Goal: Book appointment/travel/reservation

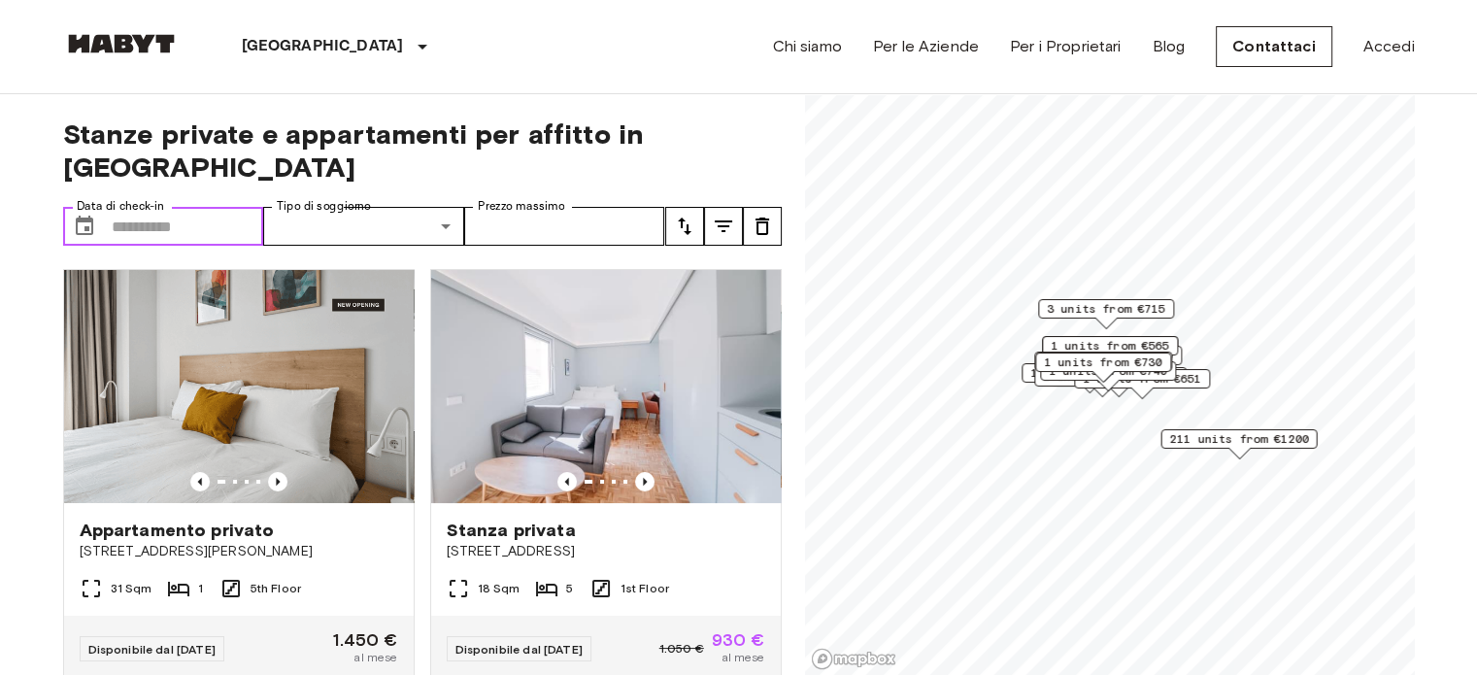
click at [171, 207] on input "Data di check-in" at bounding box center [188, 226] width 152 height 39
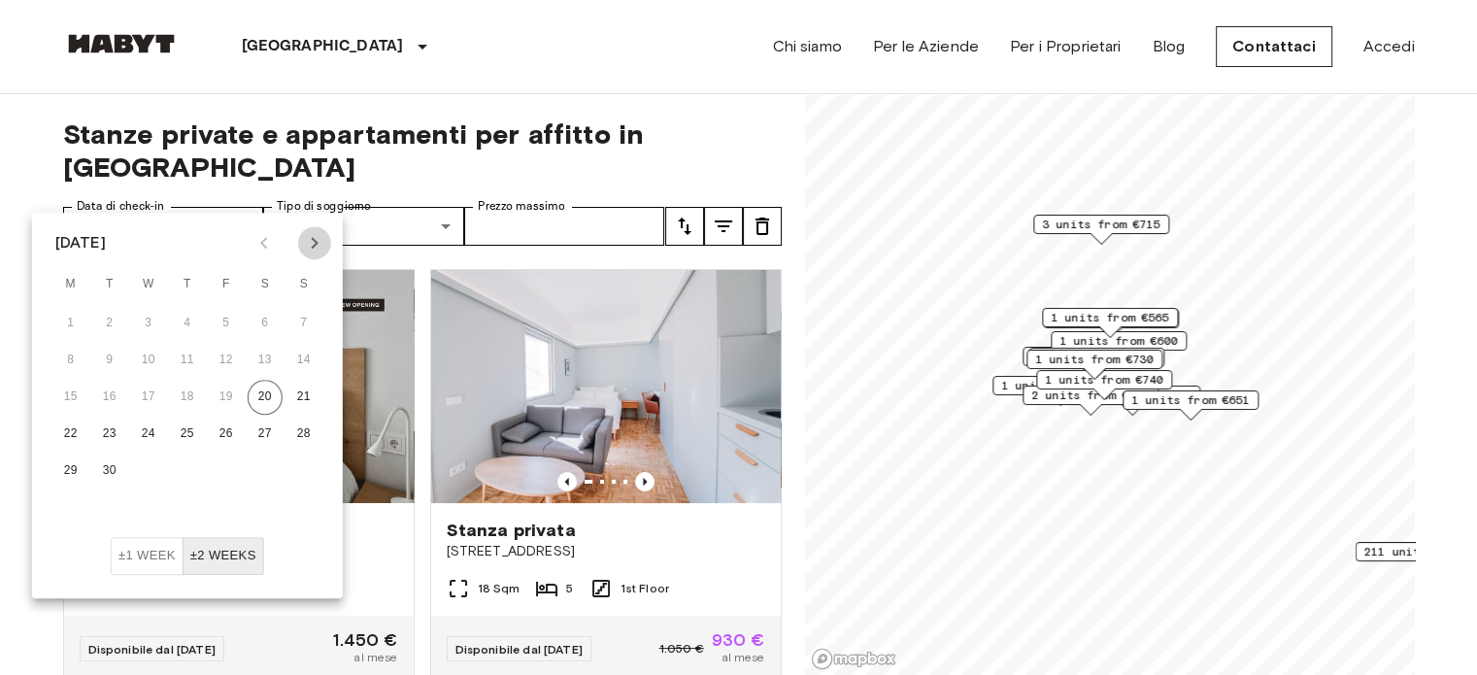
click at [310, 230] on button "Next month" at bounding box center [314, 242] width 33 height 33
click at [152, 324] on button "1" at bounding box center [148, 323] width 35 height 35
type input "**********"
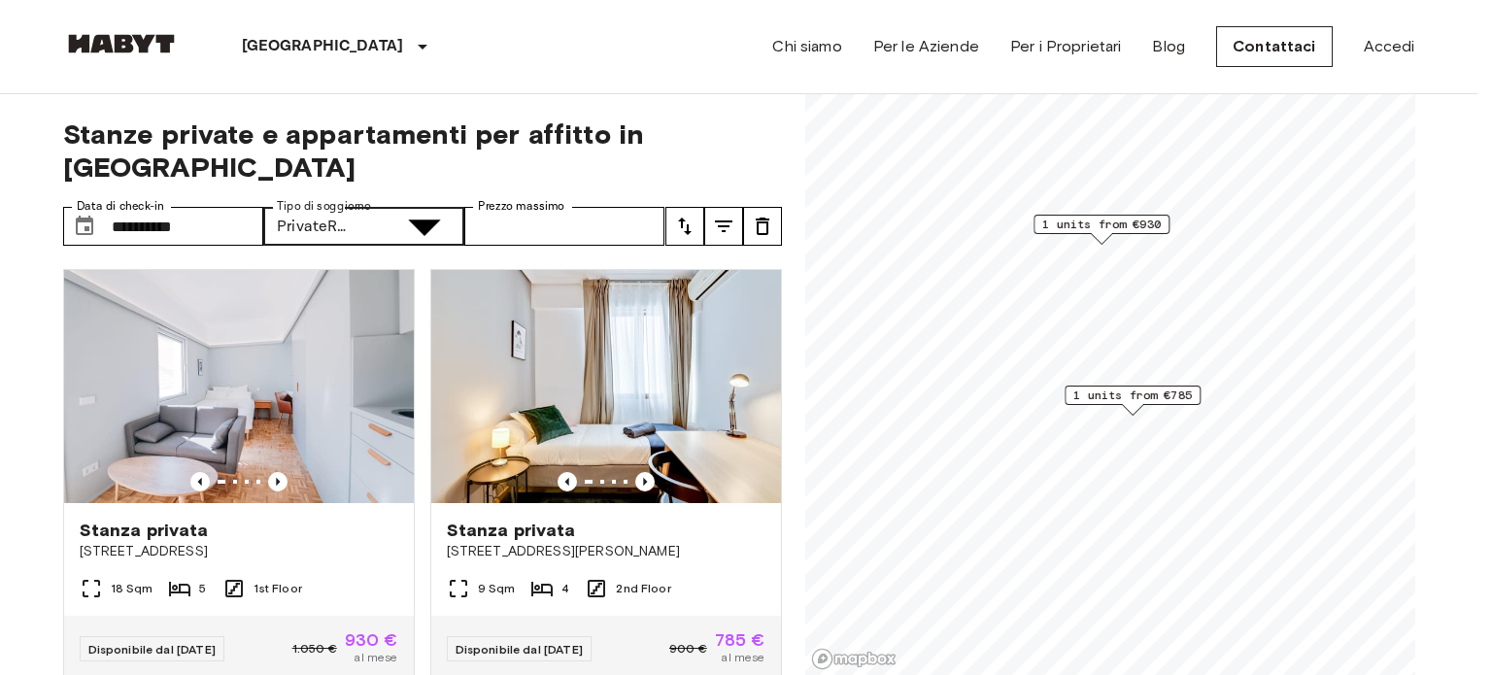
type input "**********"
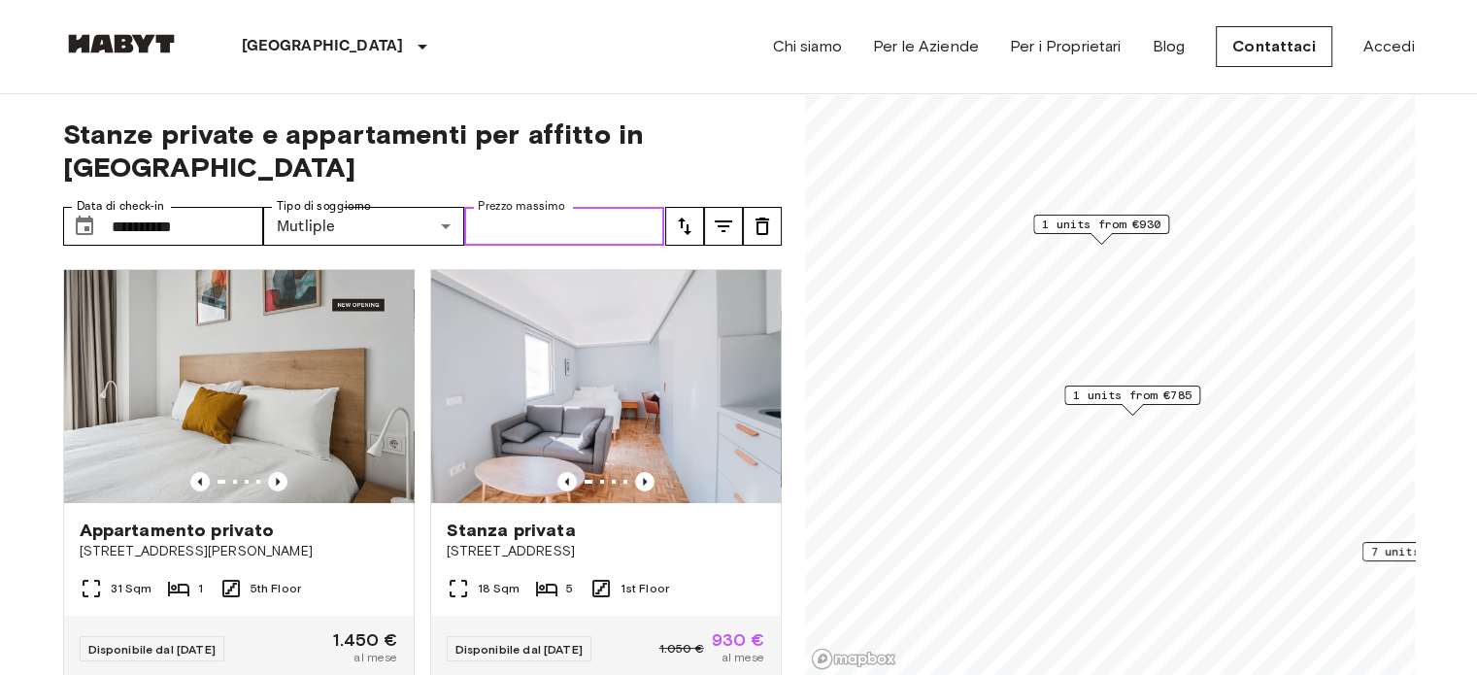
click at [490, 207] on input "Prezzo massimo" at bounding box center [564, 226] width 201 height 39
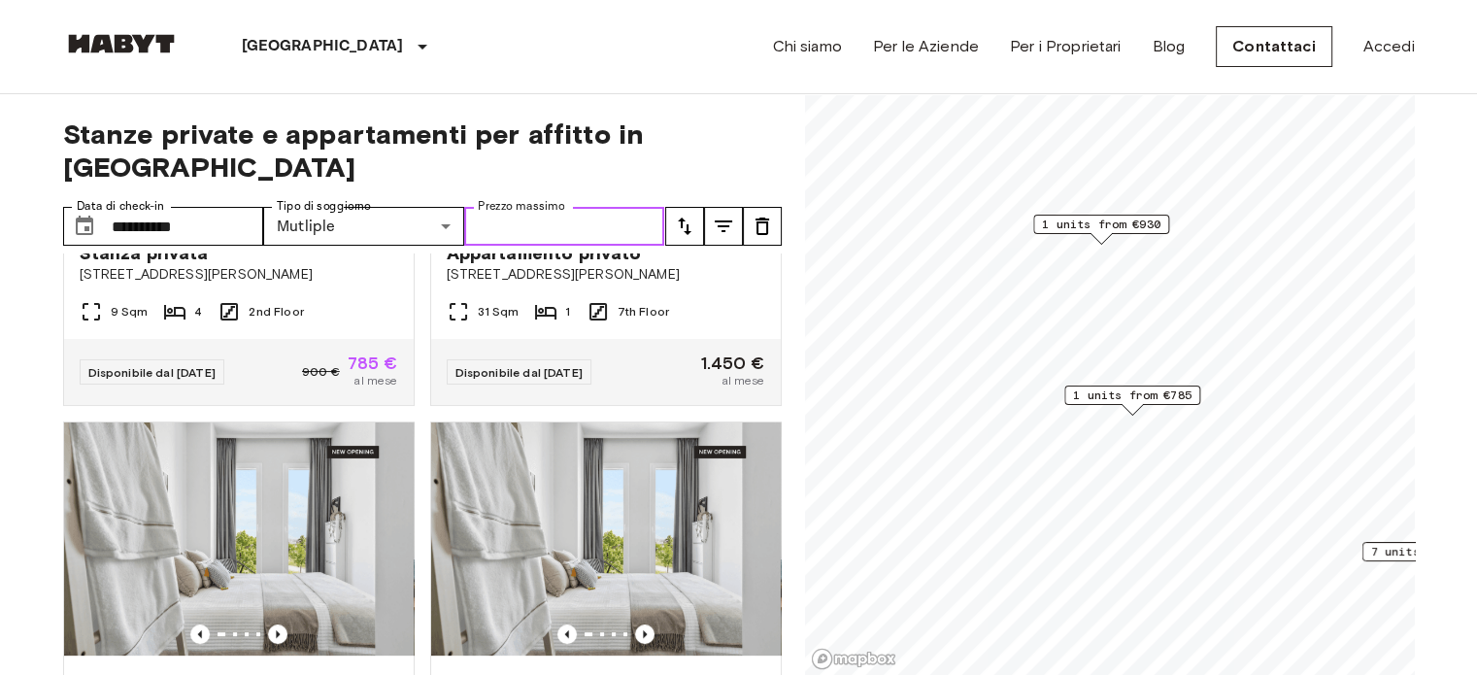
scroll to position [459, 0]
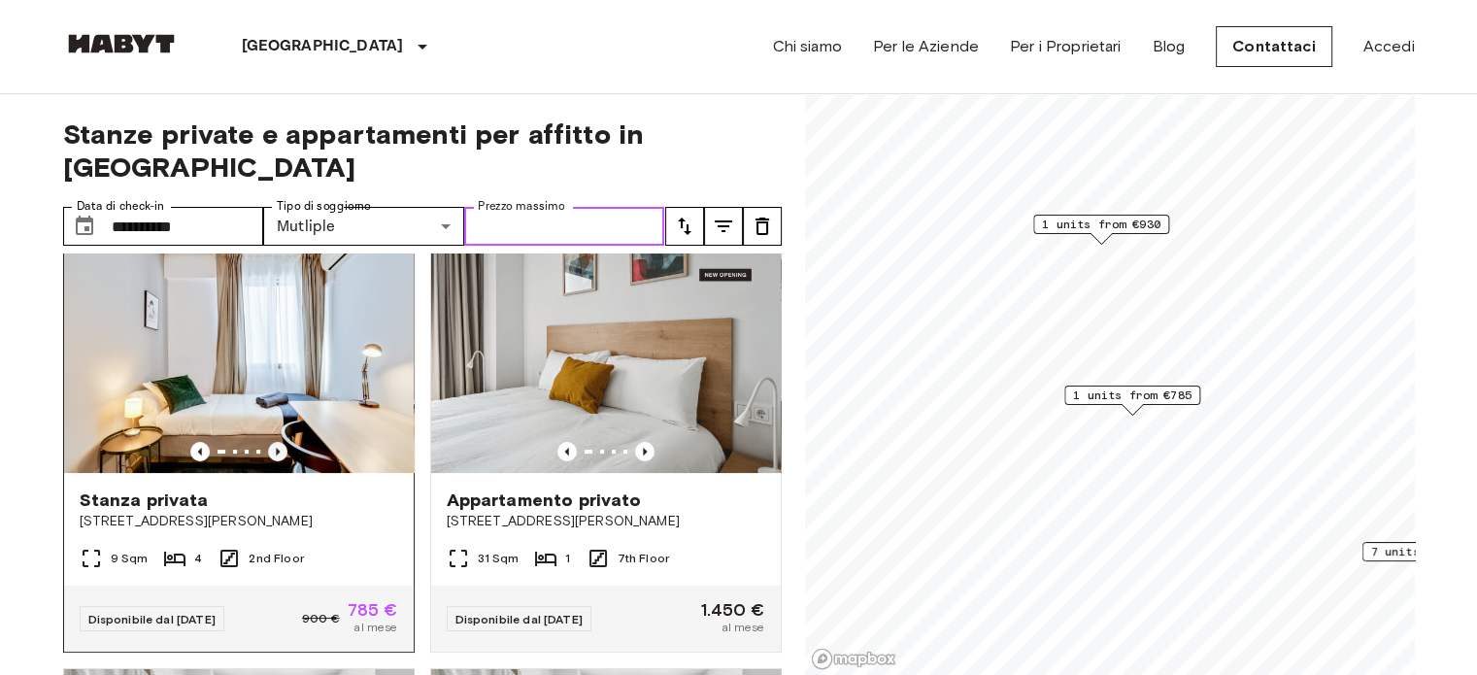
click at [276, 448] on icon "Previous image" at bounding box center [278, 452] width 4 height 8
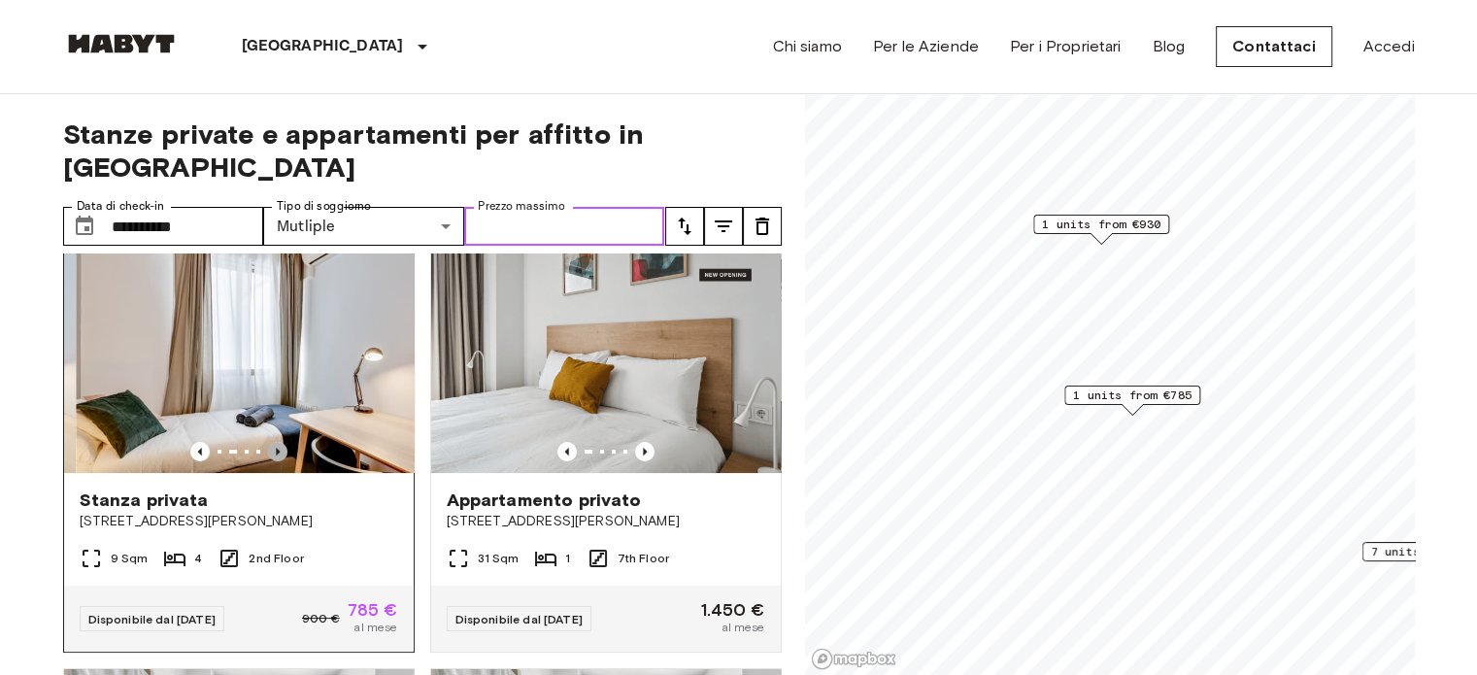
click at [276, 448] on icon "Previous image" at bounding box center [278, 452] width 4 height 8
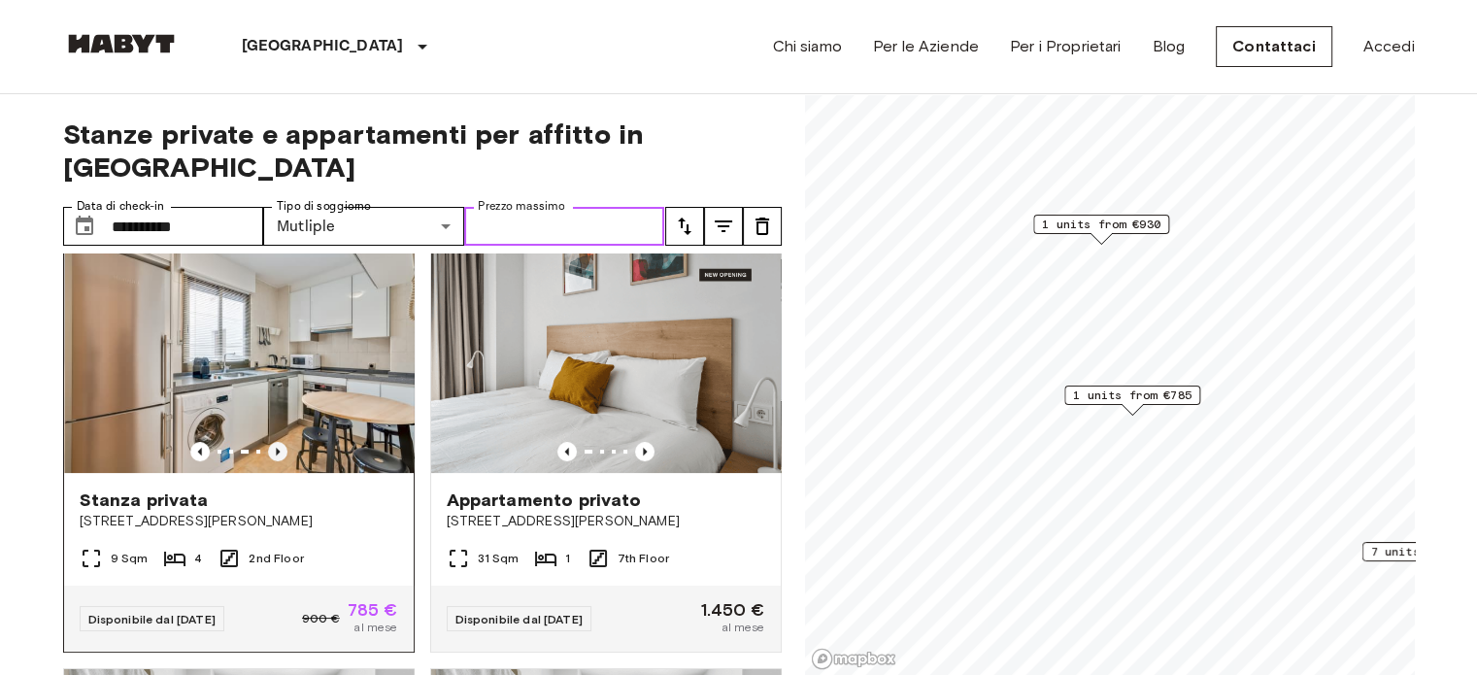
click at [276, 448] on icon "Previous image" at bounding box center [278, 452] width 4 height 8
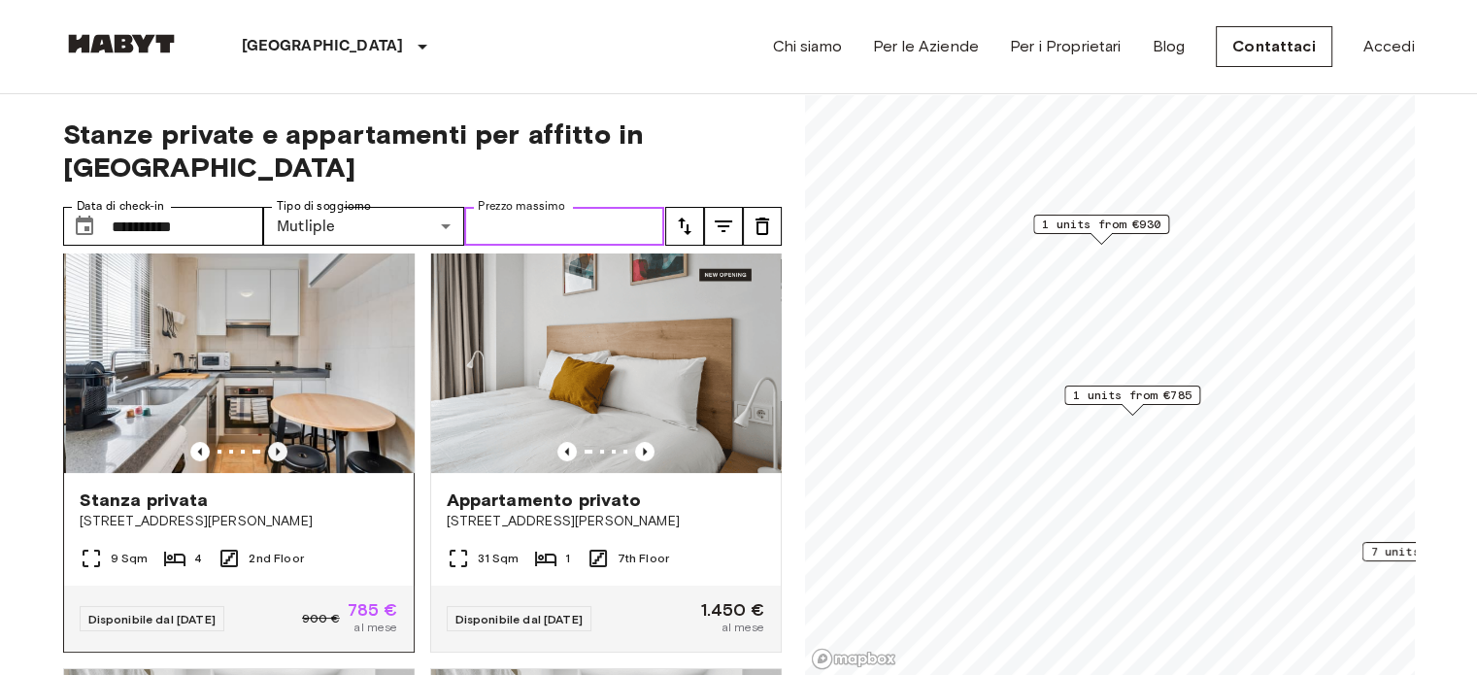
click at [276, 448] on icon "Previous image" at bounding box center [278, 452] width 4 height 8
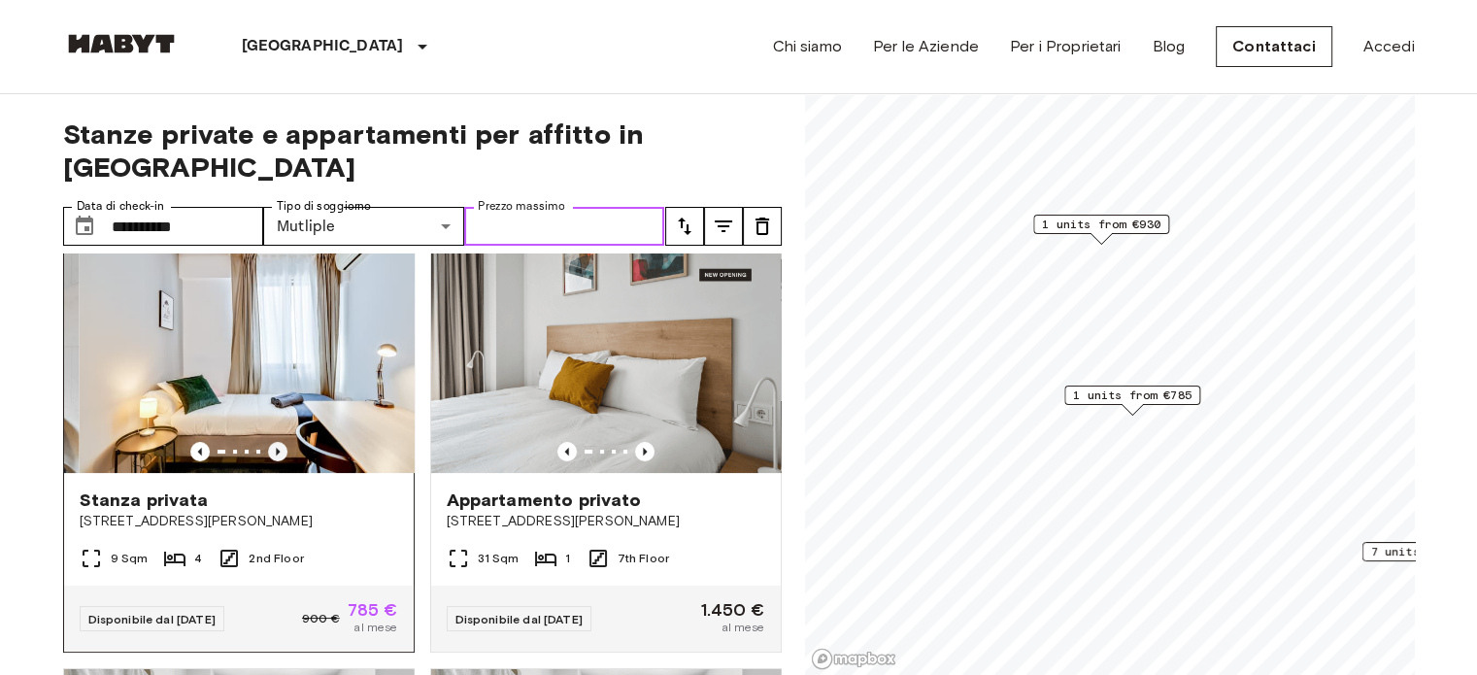
click at [276, 448] on icon "Previous image" at bounding box center [278, 452] width 4 height 8
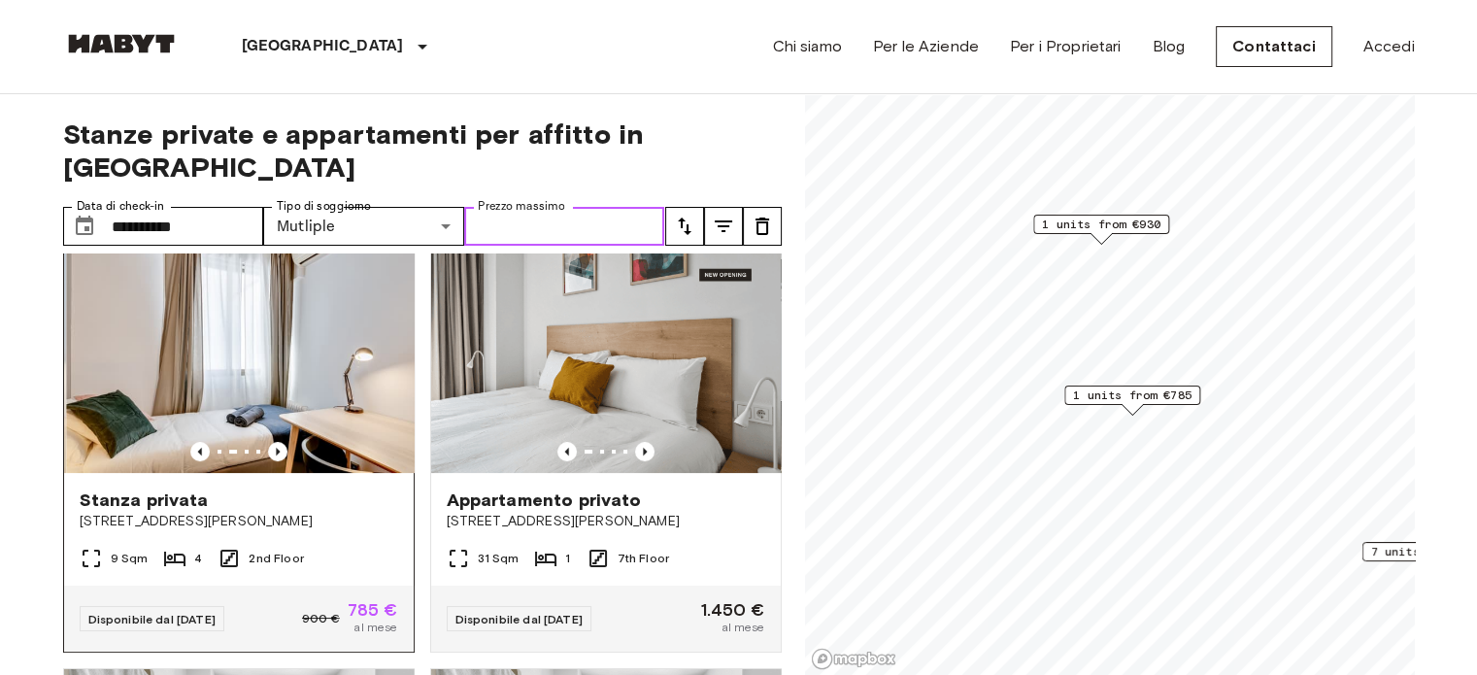
click at [256, 348] on img at bounding box center [241, 356] width 350 height 233
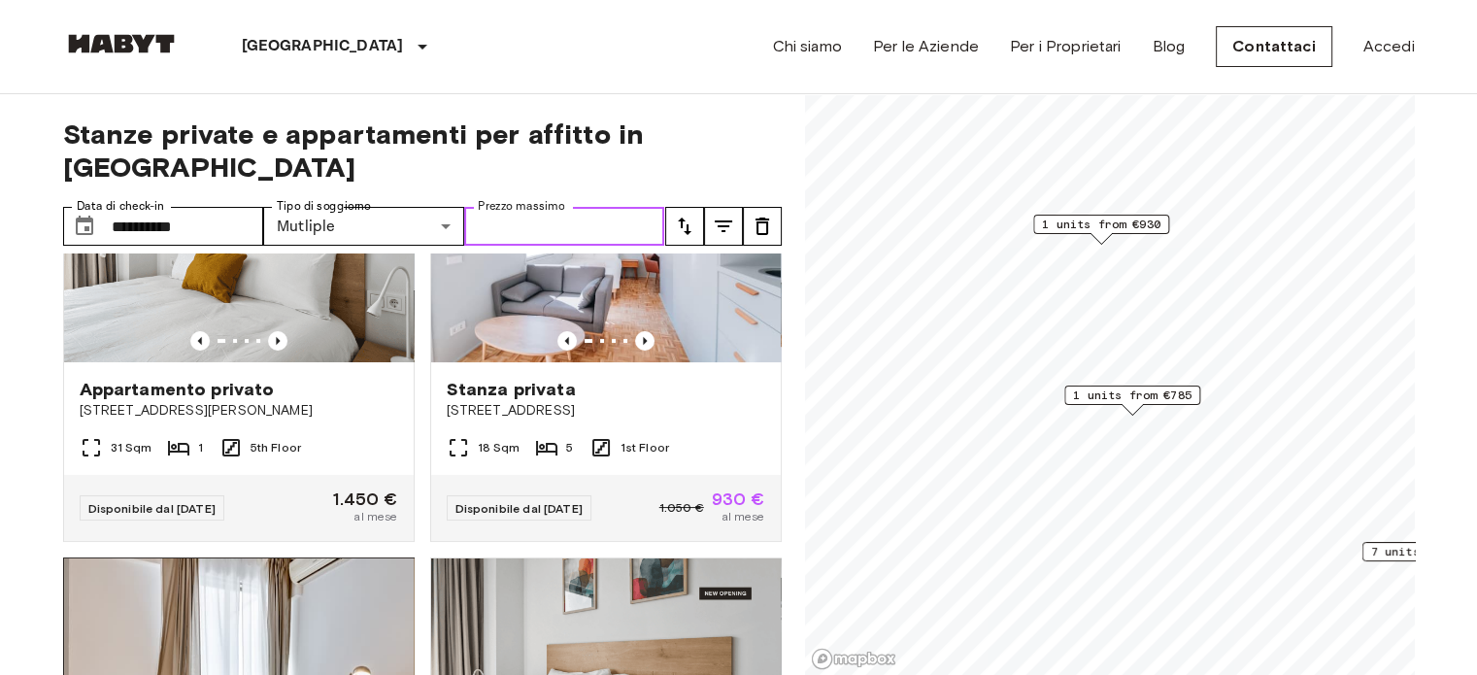
scroll to position [0, 0]
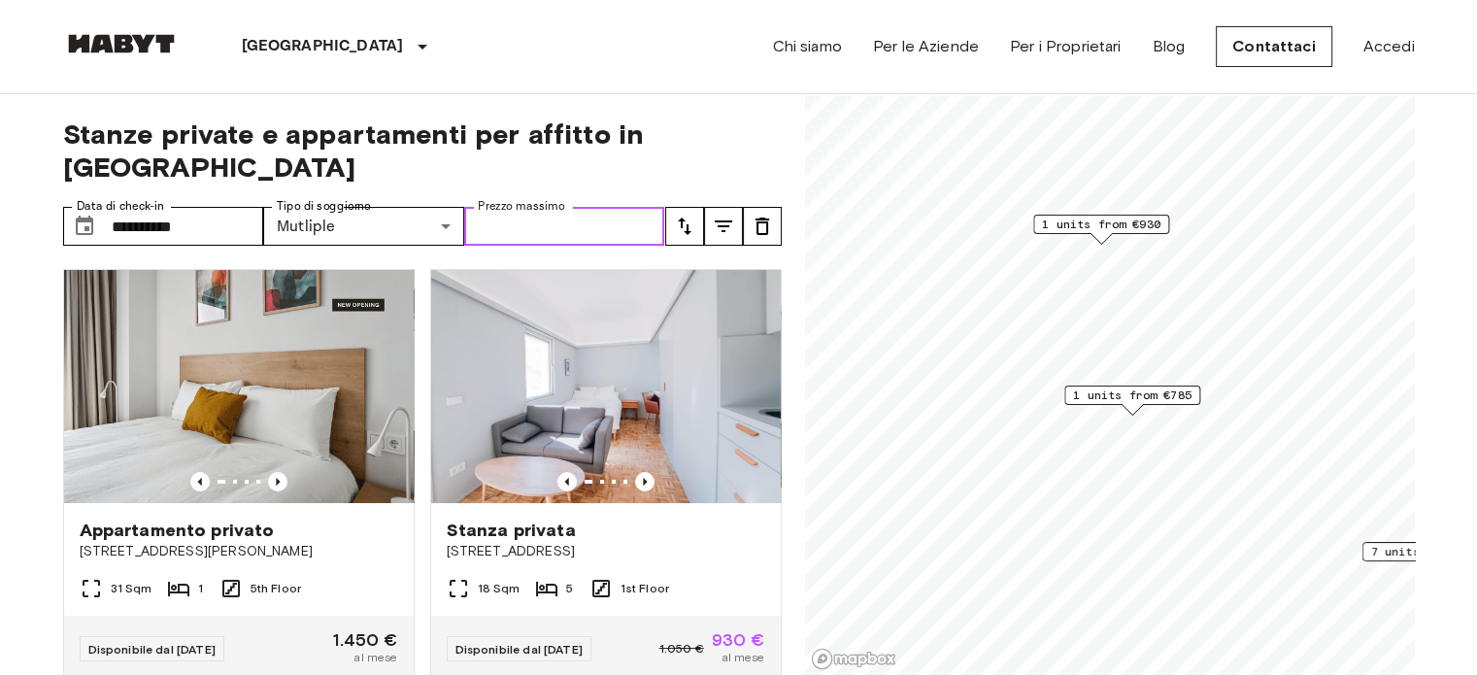
click at [1093, 395] on span "1 units from €785" at bounding box center [1132, 395] width 118 height 17
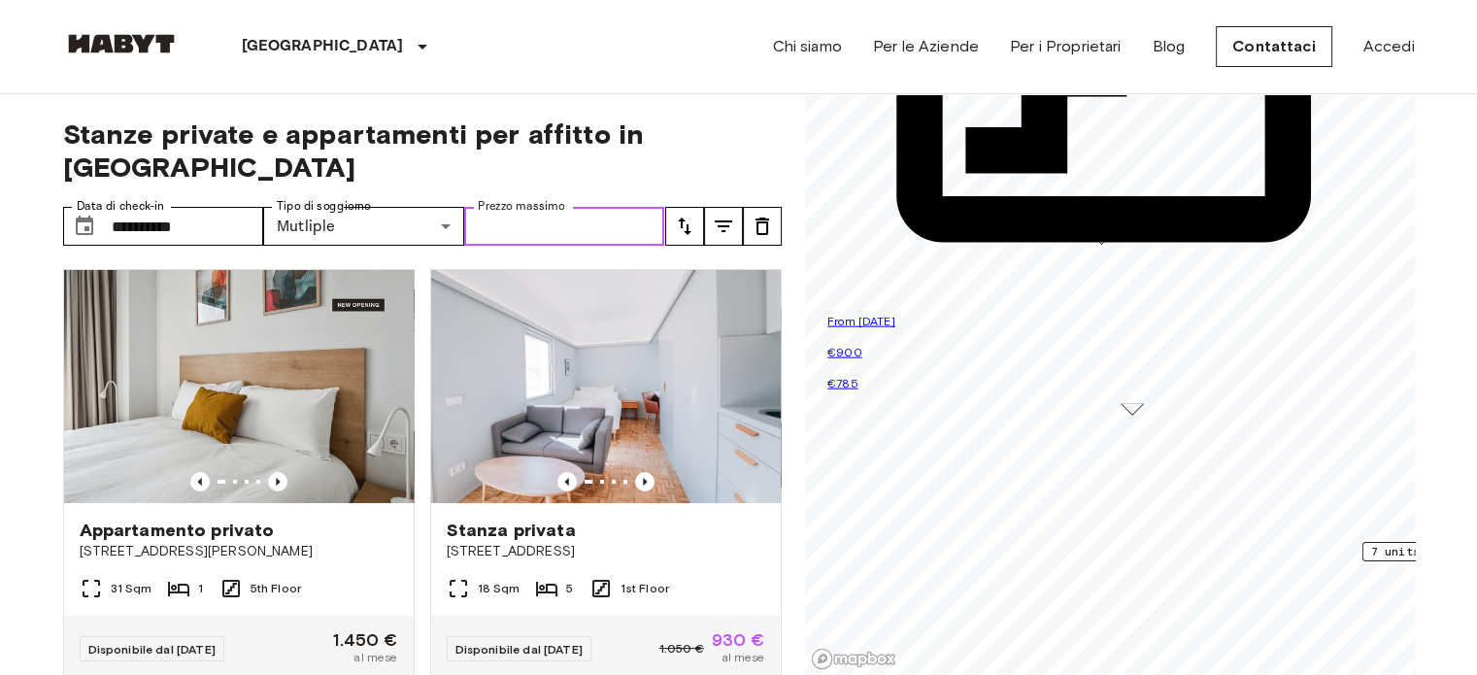
click at [1387, 53] on span "2nd Floor" at bounding box center [1412, 35] width 50 height 35
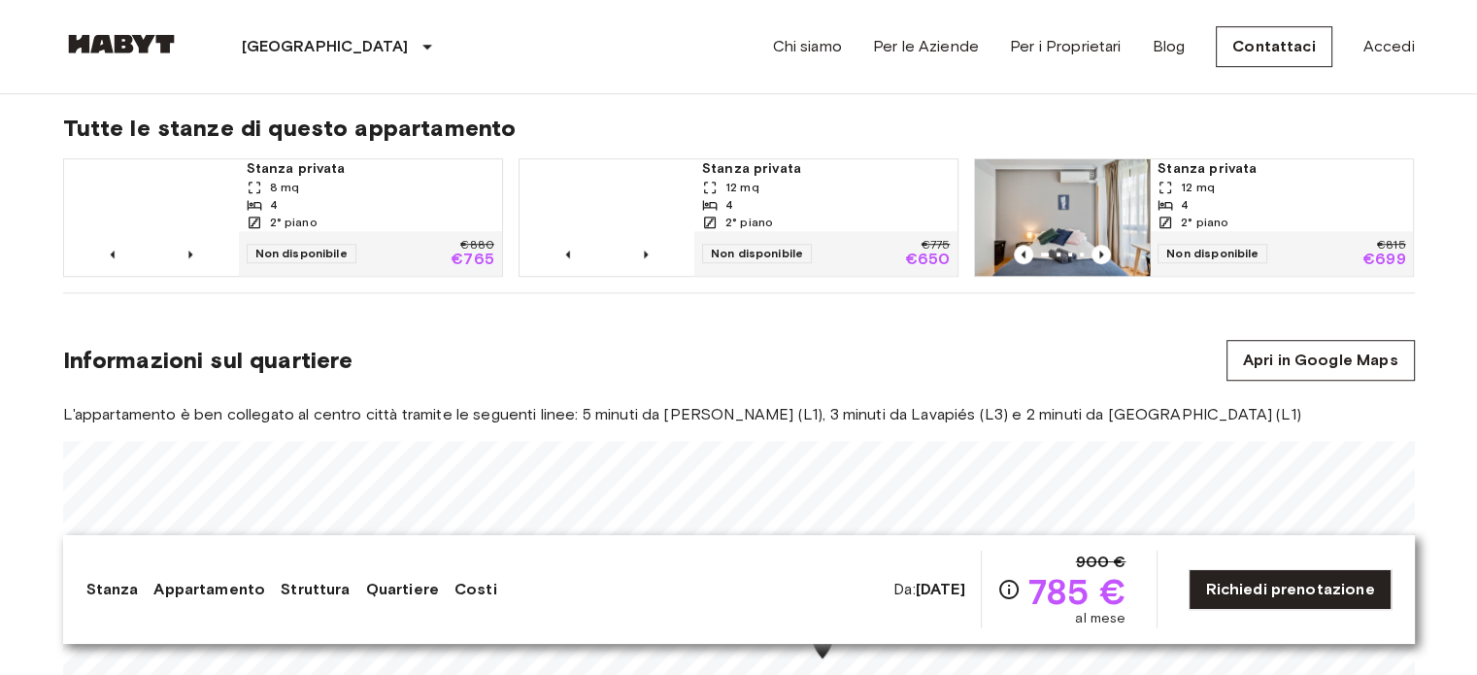
scroll to position [1391, 0]
